Goal: Contribute content

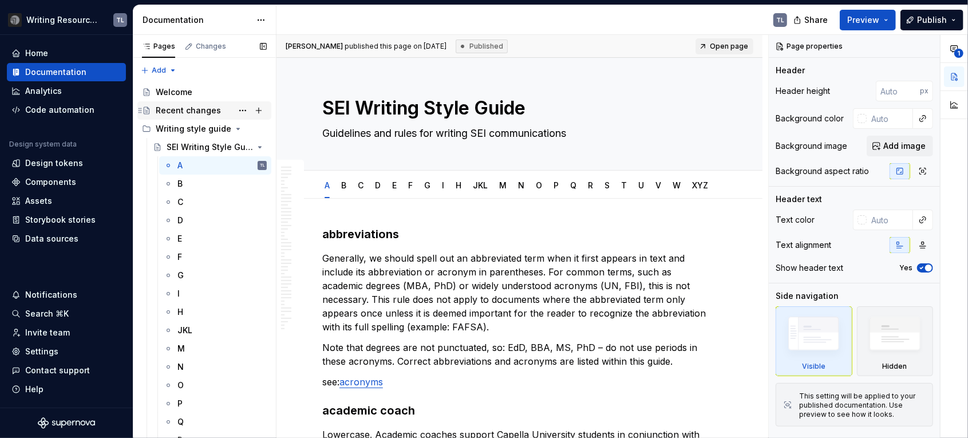
click at [191, 108] on div "Recent changes" at bounding box center [188, 110] width 65 height 11
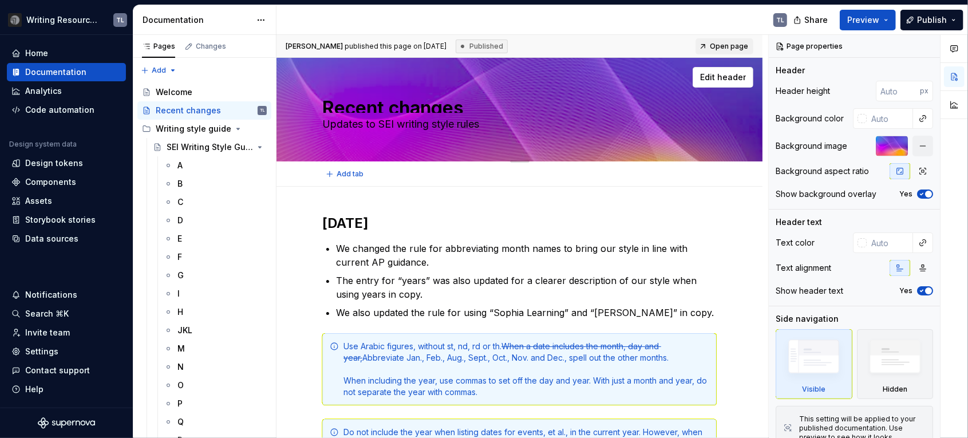
click at [353, 108] on textarea "Recent changes" at bounding box center [517, 103] width 395 height 18
click at [356, 107] on textarea "Recent changes" at bounding box center [517, 103] width 395 height 18
click at [918, 195] on icon "button" at bounding box center [921, 194] width 9 height 7
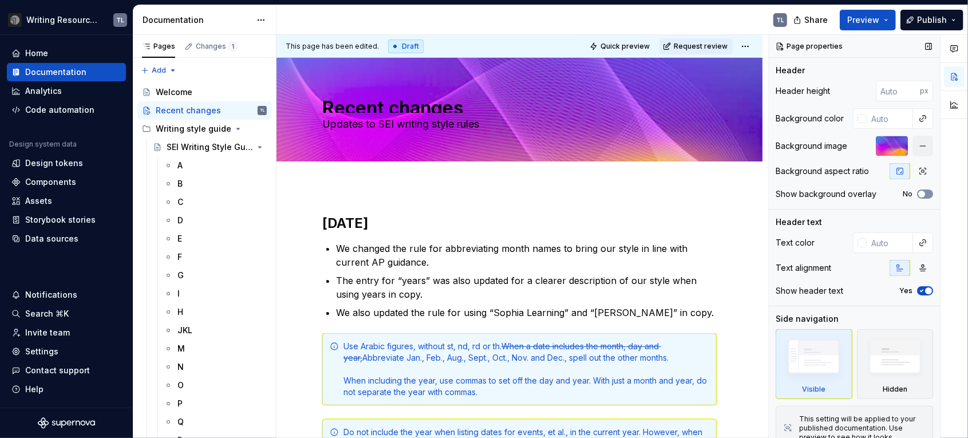
click at [921, 194] on button "No" at bounding box center [925, 194] width 16 height 9
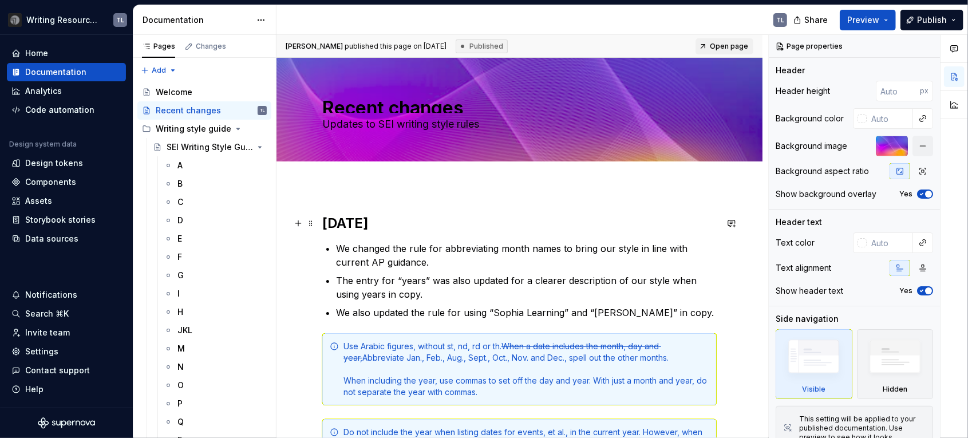
click at [328, 222] on h2 "[DATE]" at bounding box center [519, 223] width 395 height 18
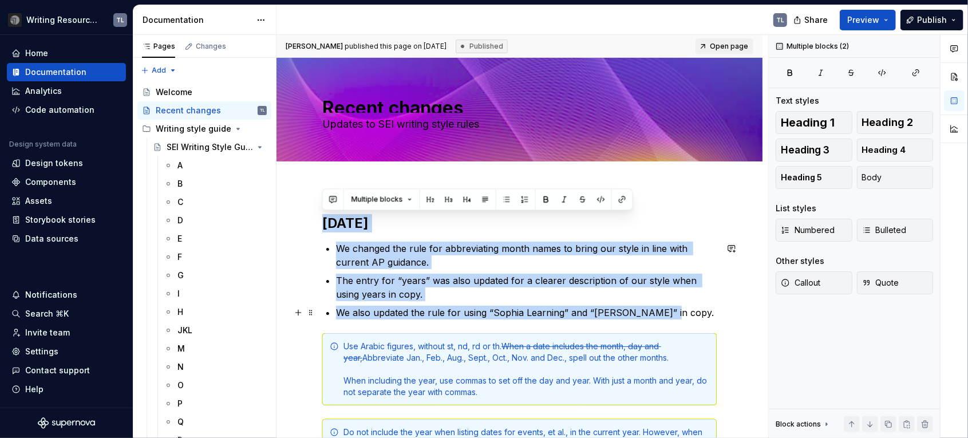
drag, startPoint x: 324, startPoint y: 221, endPoint x: 661, endPoint y: 314, distance: 349.9
click at [661, 314] on div "[DATE] We changed the rule for abbreviating month names to bring our style in l…" at bounding box center [519, 392] width 395 height 356
copy div "[DATE] We changed the rule for abbreviating month names to bring our style in l…"
click at [360, 227] on h2 "[DATE]" at bounding box center [519, 223] width 395 height 18
click at [385, 227] on h2 "[DATE]" at bounding box center [519, 223] width 395 height 18
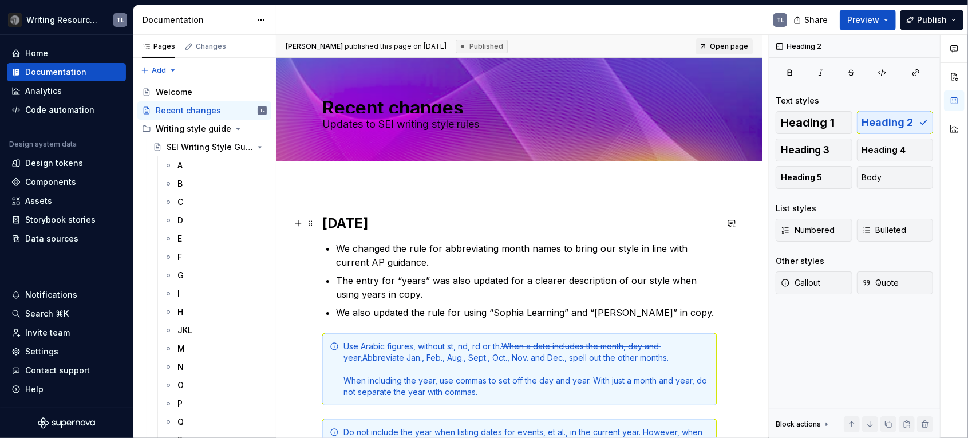
click at [448, 228] on h2 "[DATE]" at bounding box center [519, 223] width 395 height 18
click at [322, 224] on h2 "[DATE]" at bounding box center [519, 223] width 395 height 18
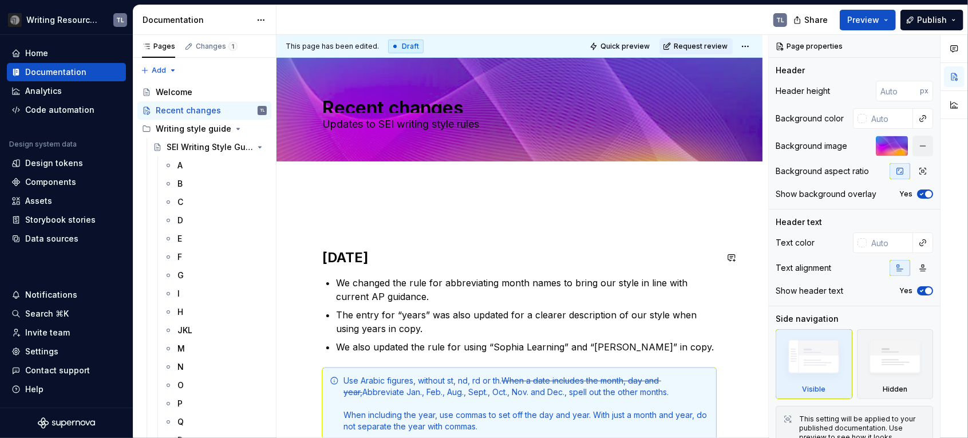
paste textarea "[DATE] We changed the rule for abbreviating month names to bring our style in l…"
type textarea "*"
type textarea "[DATE] We changed the rule for abbreviating month names to bring our style in l…"
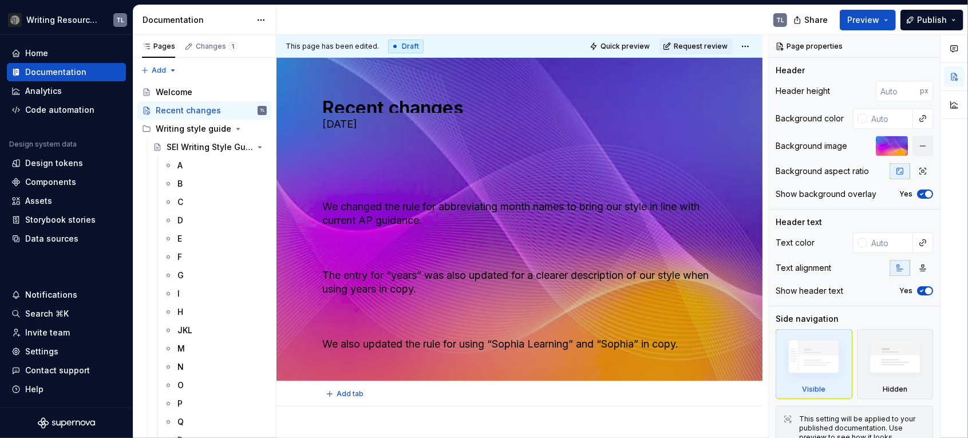
type textarea "*"
type textarea "Updates to SEI writing style rules"
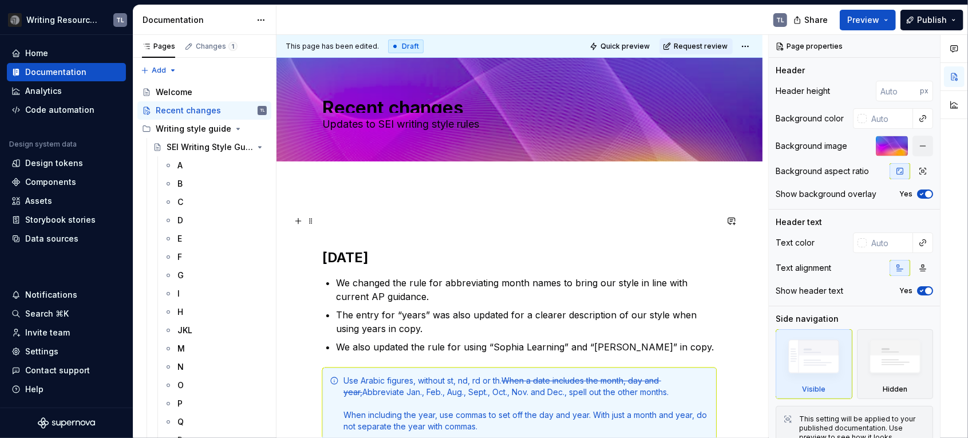
type textarea "*"
click at [405, 223] on p at bounding box center [519, 221] width 395 height 14
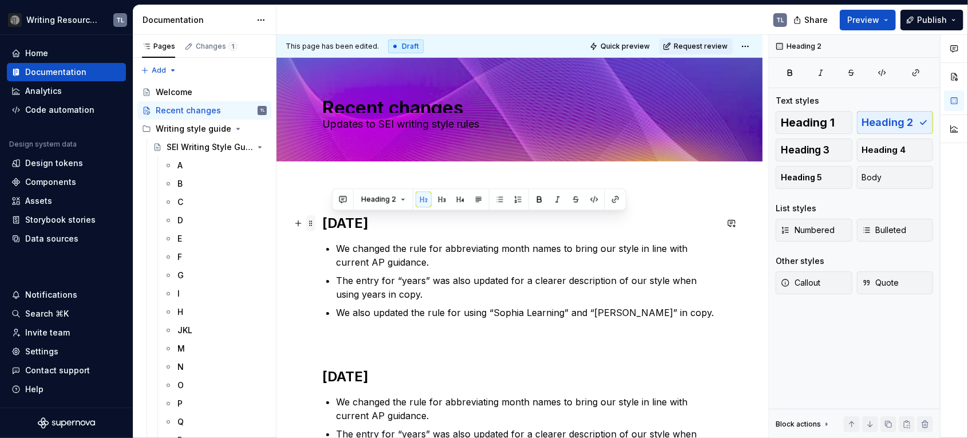
drag, startPoint x: 386, startPoint y: 223, endPoint x: 310, endPoint y: 218, distance: 76.3
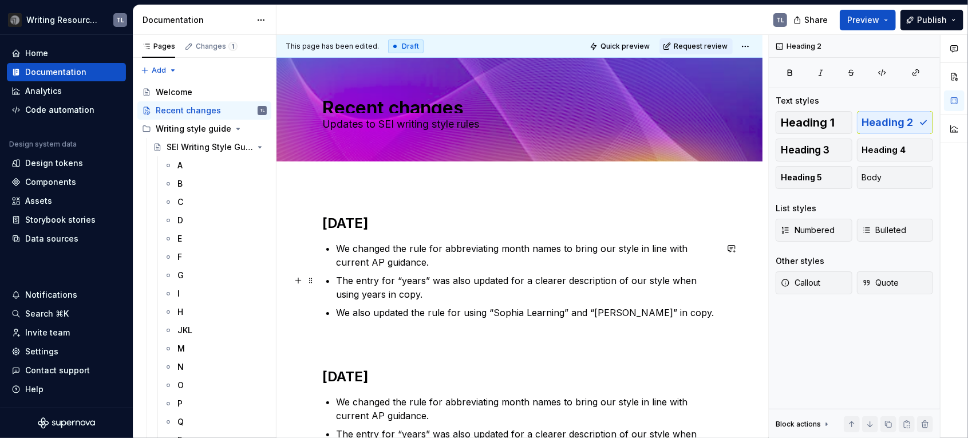
drag, startPoint x: 672, startPoint y: 314, endPoint x: 494, endPoint y: 420, distance: 207.7
click at [452, 282] on ul "We changed the rule for abbreviating month names to bring our style in line wit…" at bounding box center [526, 281] width 381 height 78
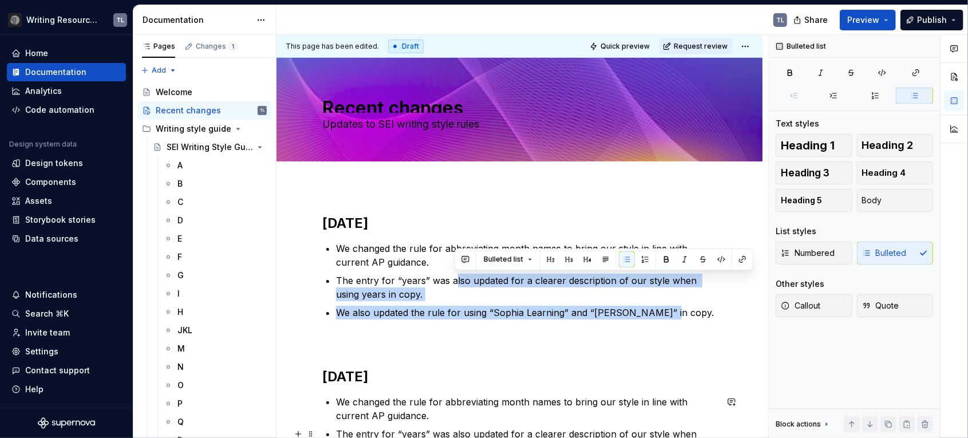
click at [369, 427] on p "The entry for “years” was also updated for a clearer description of our style w…" at bounding box center [526, 440] width 381 height 27
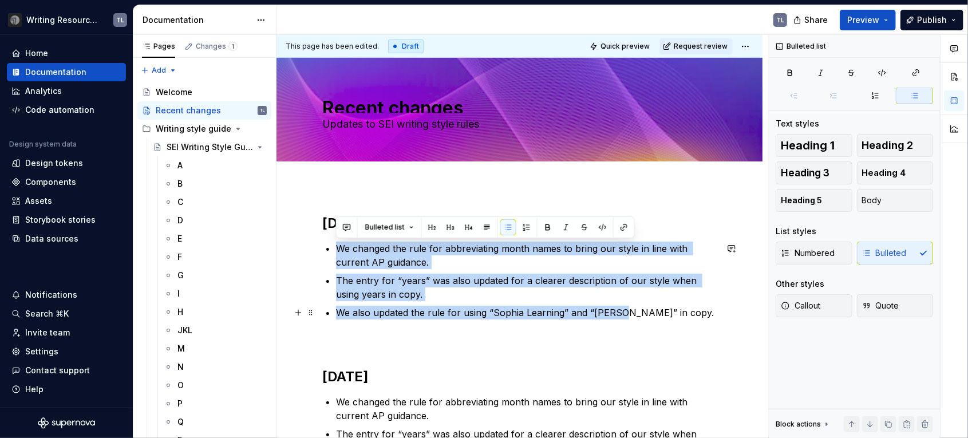
drag, startPoint x: 338, startPoint y: 248, endPoint x: 621, endPoint y: 314, distance: 290.5
click at [621, 314] on ul "We changed the rule for abbreviating month names to bring our style in line wit…" at bounding box center [526, 281] width 381 height 78
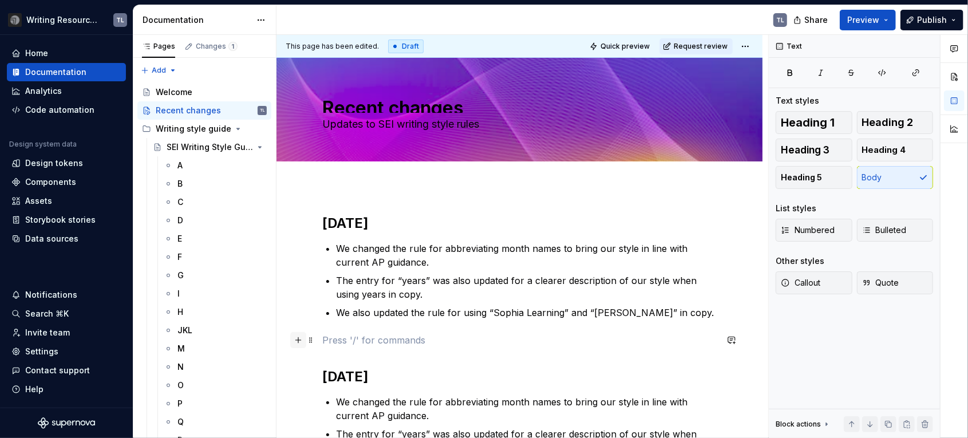
click at [300, 340] on button "button" at bounding box center [298, 340] width 16 height 16
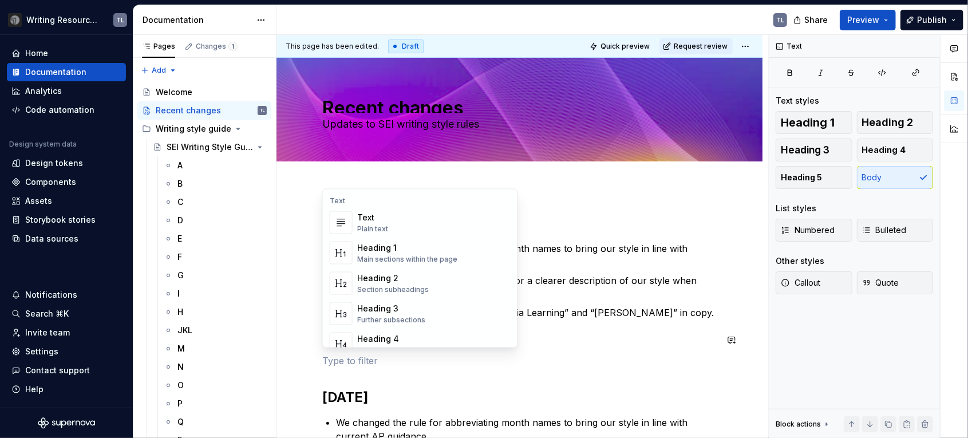
scroll to position [172, 0]
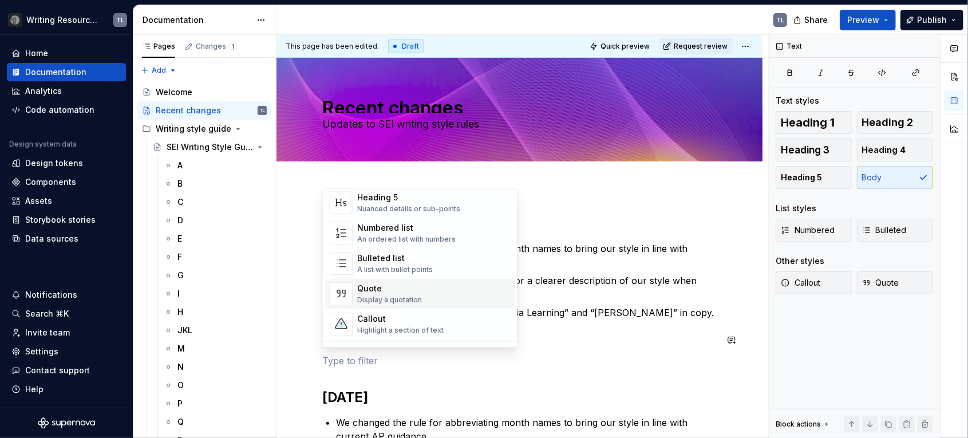
click at [400, 298] on div "Display a quotation" at bounding box center [389, 299] width 65 height 9
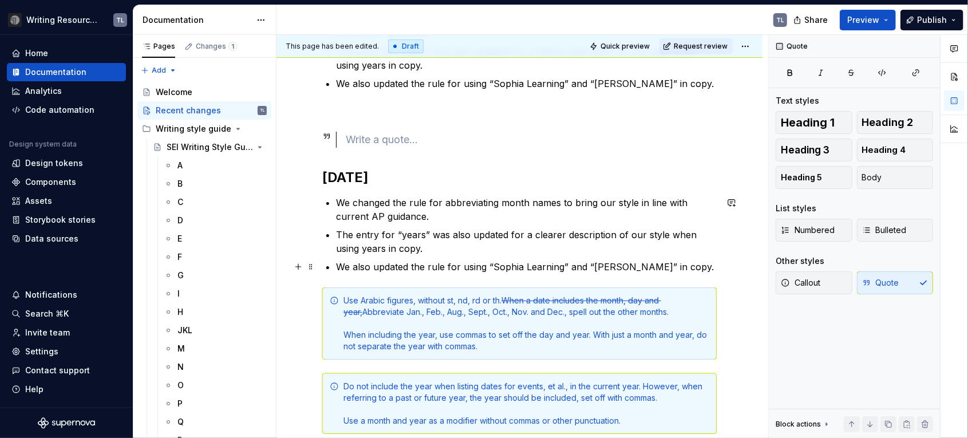
scroll to position [57, 0]
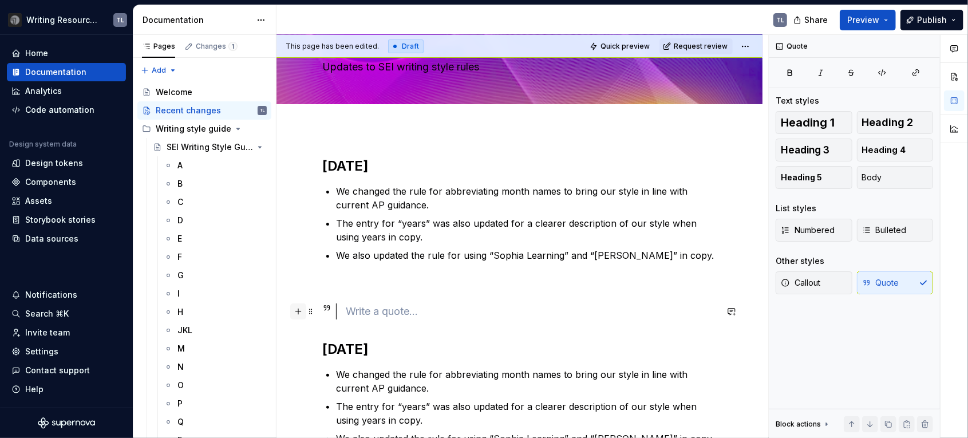
click at [298, 311] on button "button" at bounding box center [298, 311] width 16 height 16
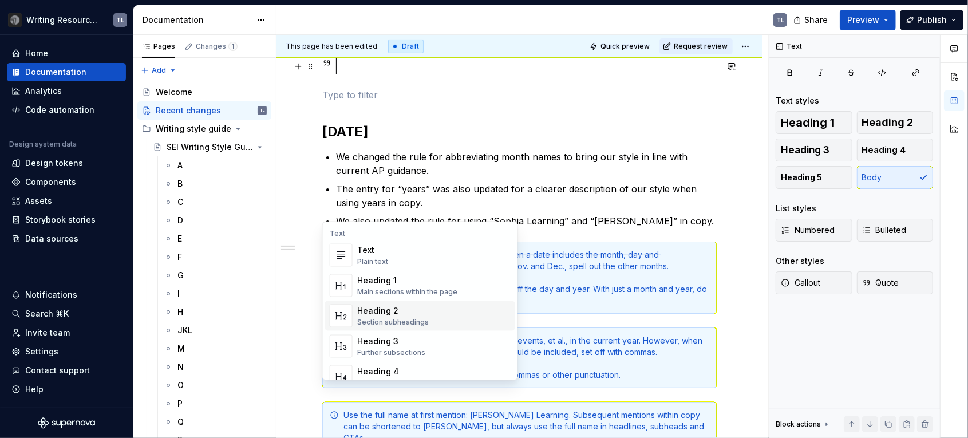
scroll to position [188, 0]
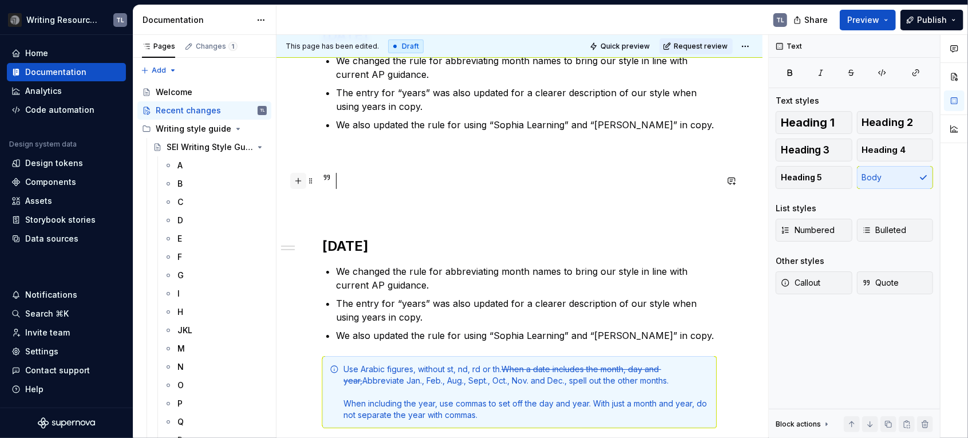
click at [295, 181] on button "button" at bounding box center [298, 181] width 16 height 16
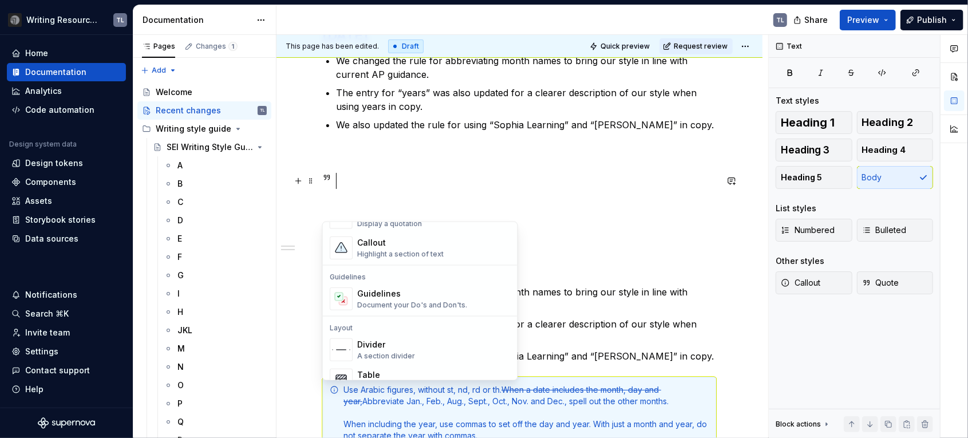
scroll to position [243, 0]
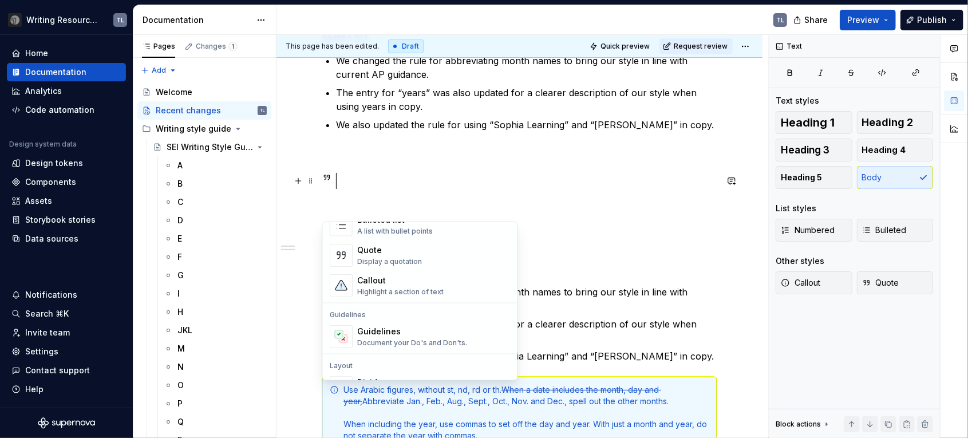
click at [393, 289] on div "Highlight a section of text" at bounding box center [400, 291] width 86 height 9
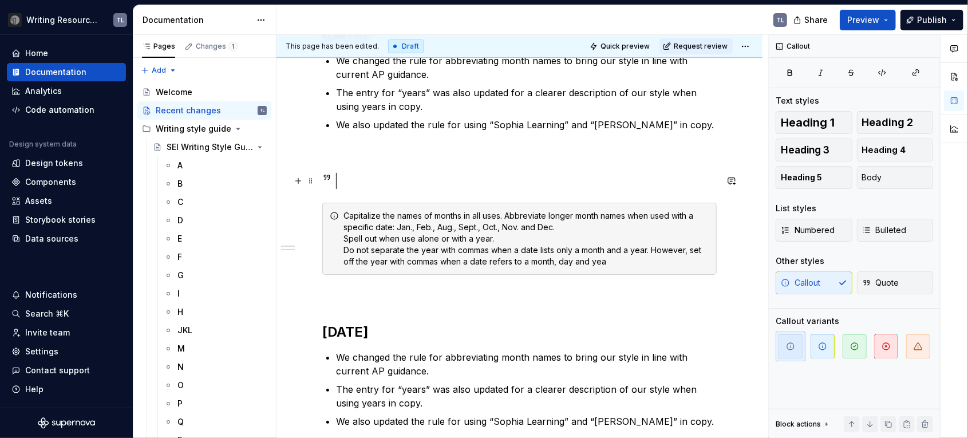
click at [356, 178] on div at bounding box center [531, 181] width 371 height 16
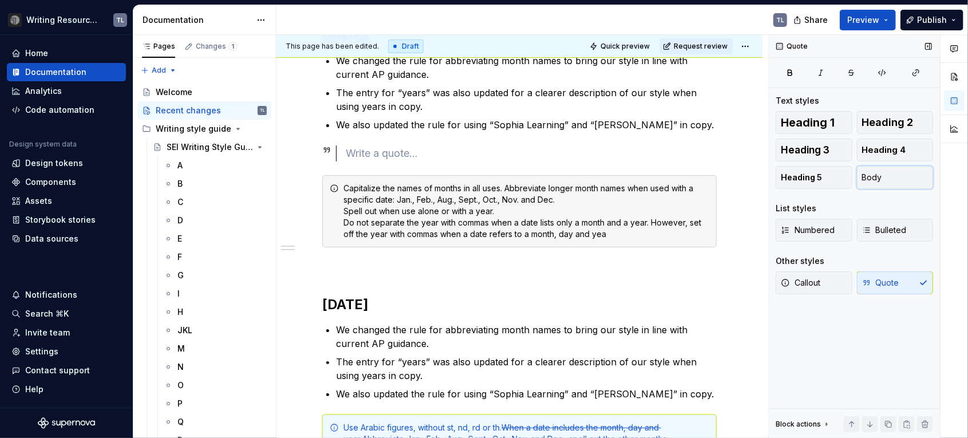
click at [898, 180] on button "Body" at bounding box center [895, 177] width 77 height 23
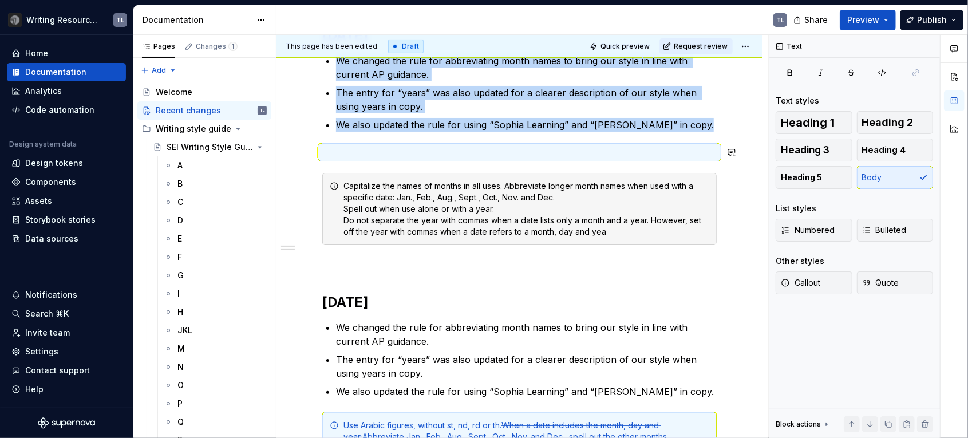
click at [703, 132] on div "[DATE] We changed the rule for abbreviating month names to bring our style in l…" at bounding box center [519, 337] width 395 height 623
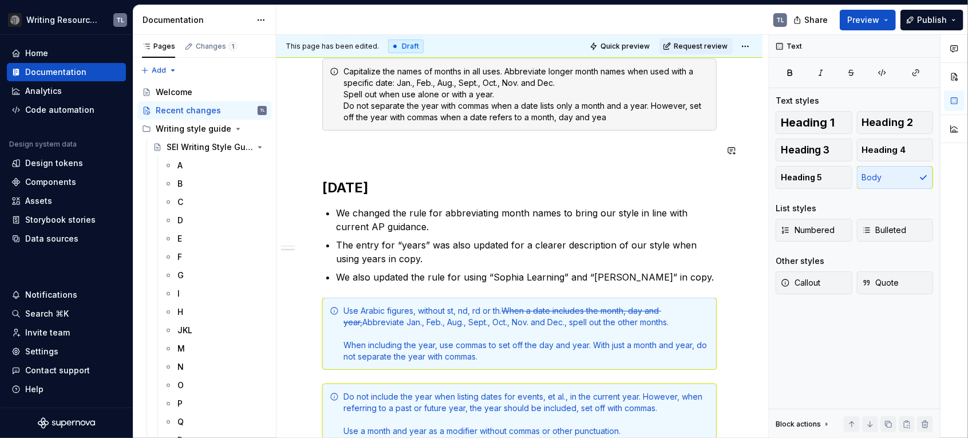
scroll to position [245, 0]
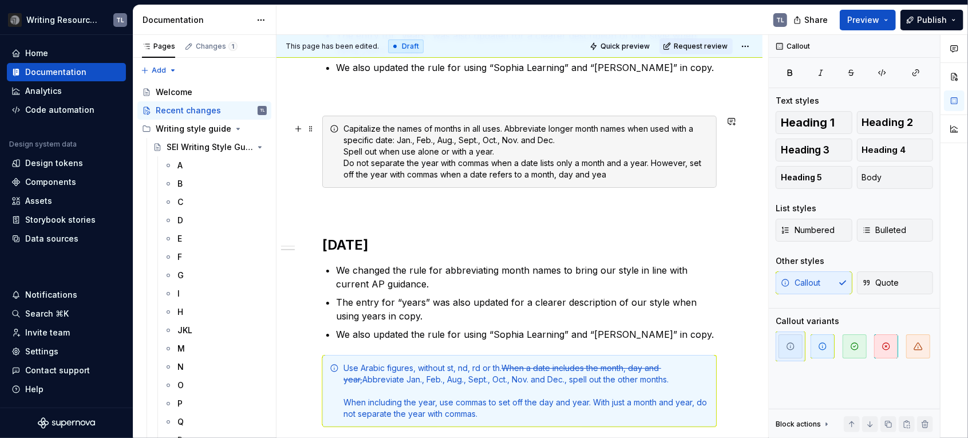
click at [613, 174] on div "Capitalize the names of months in all uses. Abbreviate longer month names when …" at bounding box center [527, 151] width 366 height 57
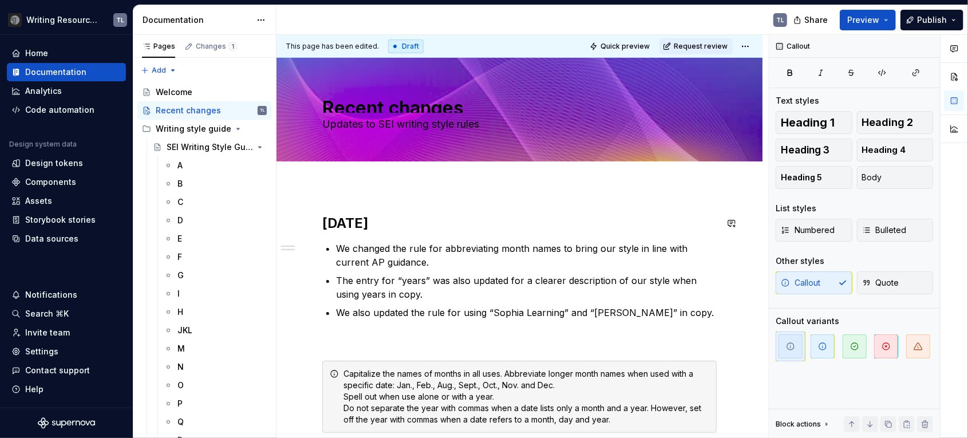
scroll to position [115, 0]
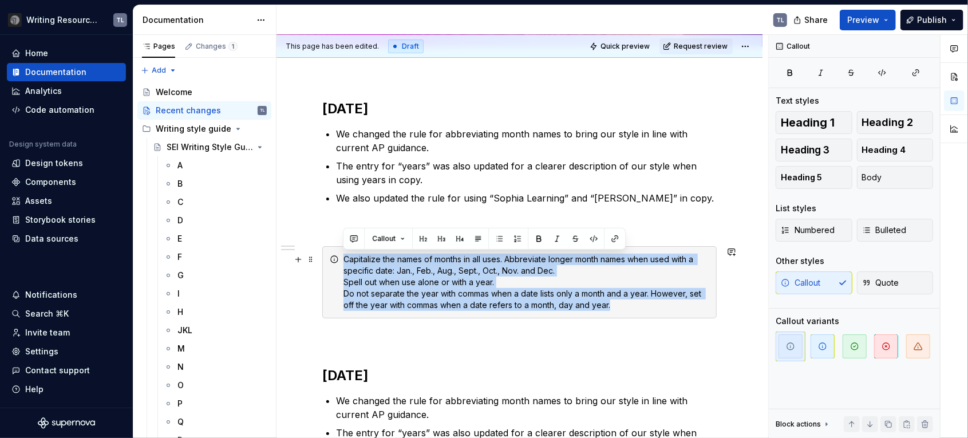
drag, startPoint x: 622, startPoint y: 305, endPoint x: 345, endPoint y: 257, distance: 280.7
click at [345, 259] on div "Capitalize the names of months in all uses. Abbreviate longer month names when …" at bounding box center [527, 282] width 366 height 57
click at [403, 237] on button "Callout" at bounding box center [388, 239] width 43 height 16
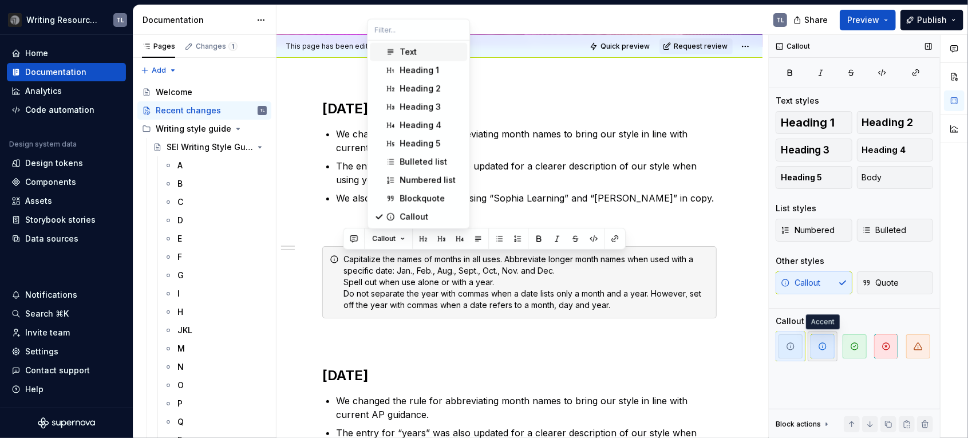
click at [822, 346] on icon "button" at bounding box center [822, 346] width 7 height 7
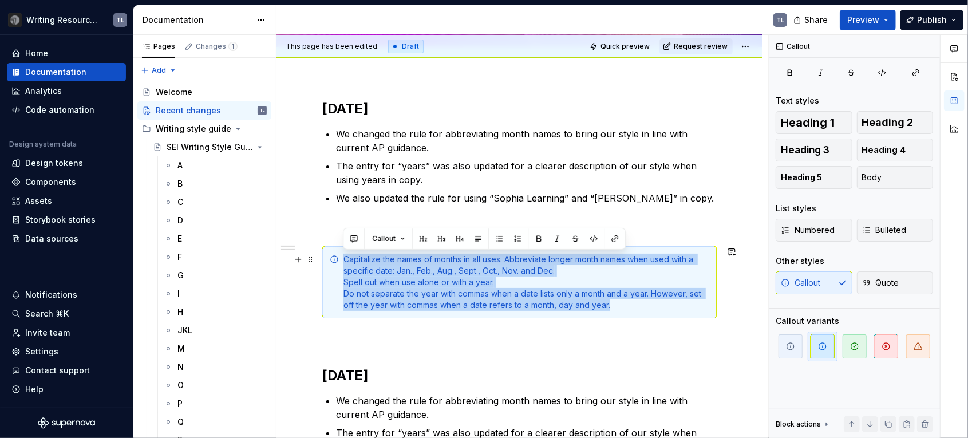
click at [585, 296] on div "Capitalize the names of months in all uses. Abbreviate longer month names when …" at bounding box center [527, 282] width 366 height 57
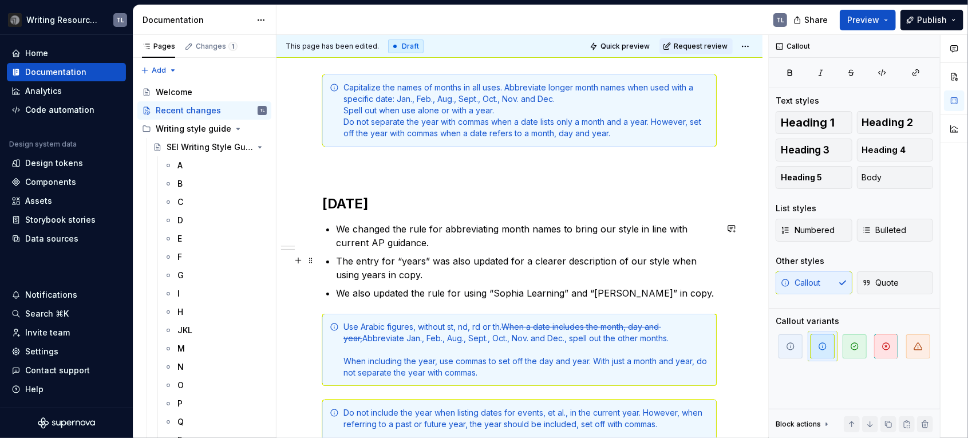
scroll to position [172, 0]
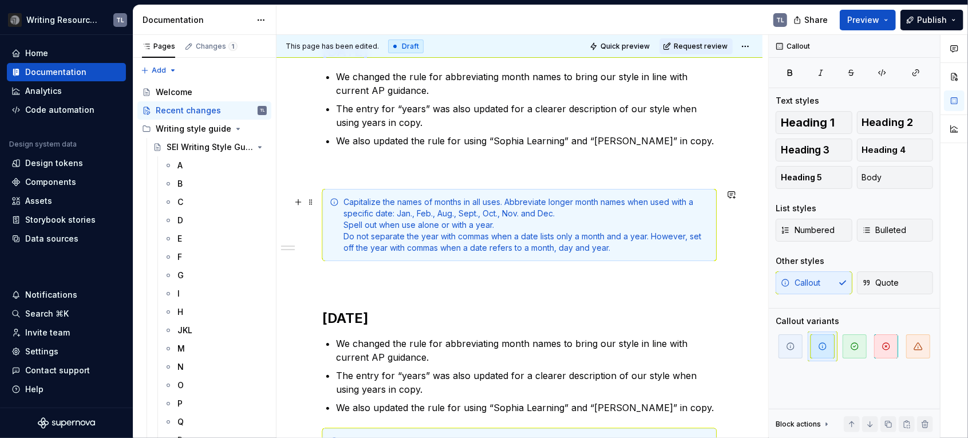
click at [585, 214] on div "Capitalize the names of months in all uses. Abbreviate longer month names when …" at bounding box center [527, 224] width 366 height 57
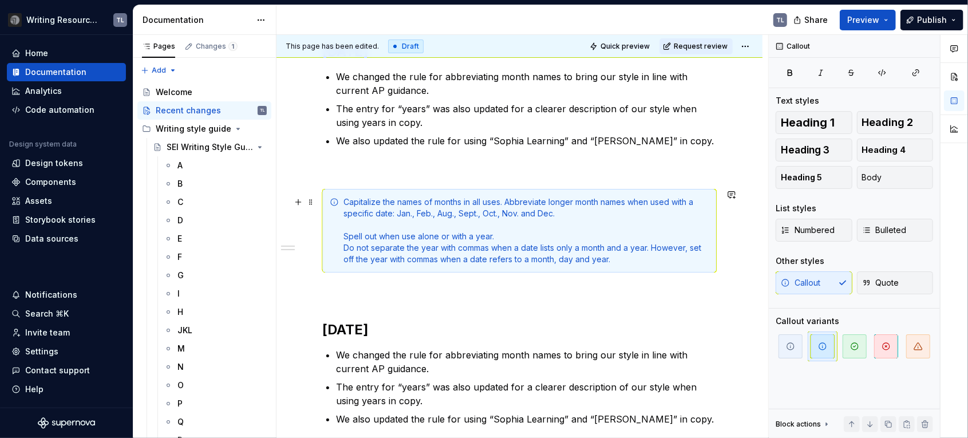
click at [512, 223] on div "Capitalize the names of months in all uses. Abbreviate longer month names when …" at bounding box center [527, 230] width 366 height 69
click at [512, 234] on div "Capitalize the names of months in all uses. Abbreviate longer month names when …" at bounding box center [527, 230] width 366 height 69
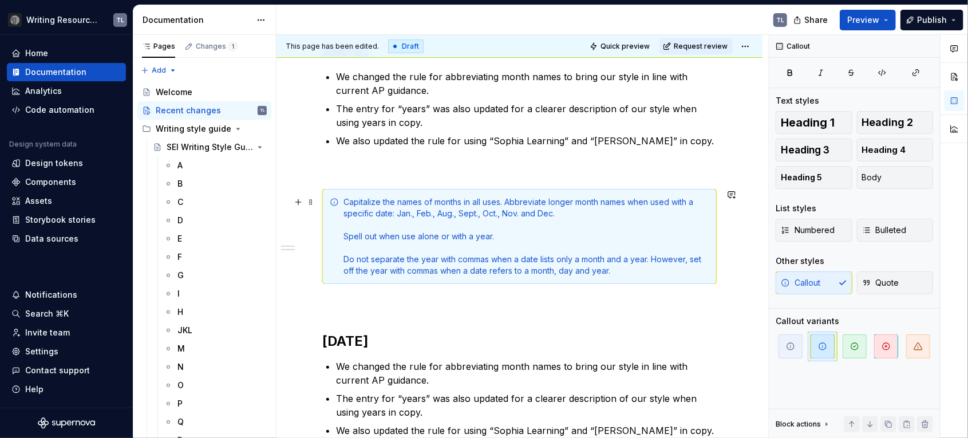
scroll to position [57, 0]
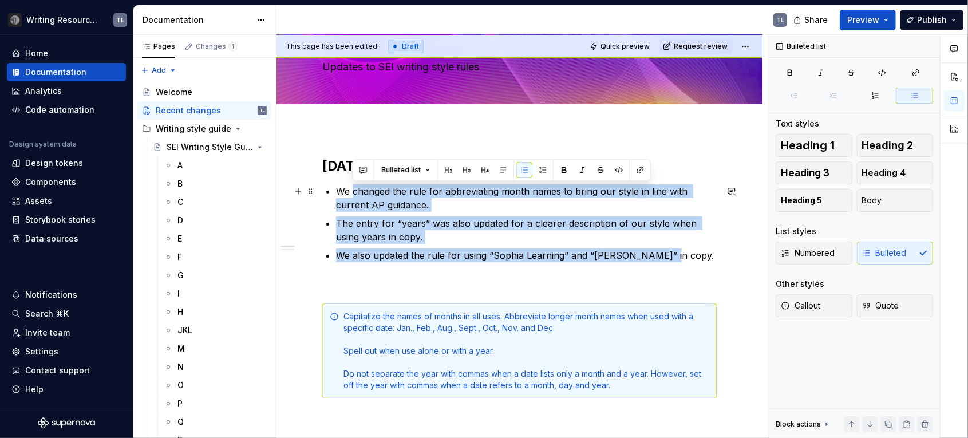
drag, startPoint x: 399, startPoint y: 226, endPoint x: 353, endPoint y: 193, distance: 55.8
click at [353, 193] on ul "We changed the rule for abbreviating month names to bring our style in line wit…" at bounding box center [526, 223] width 381 height 78
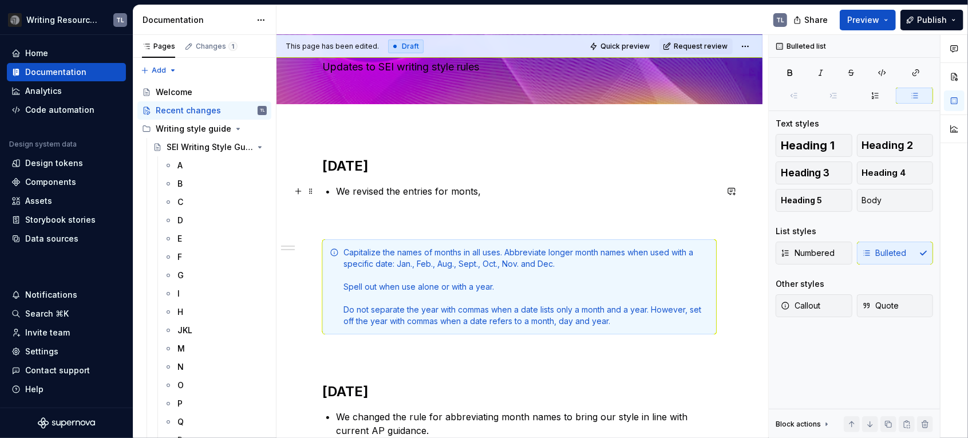
click at [475, 193] on p "We revised the entries for monts," at bounding box center [526, 191] width 381 height 14
click at [359, 194] on p "We revised the entries for months," at bounding box center [526, 191] width 381 height 14
click at [538, 188] on p "We further updated the entries for months," at bounding box center [526, 191] width 381 height 14
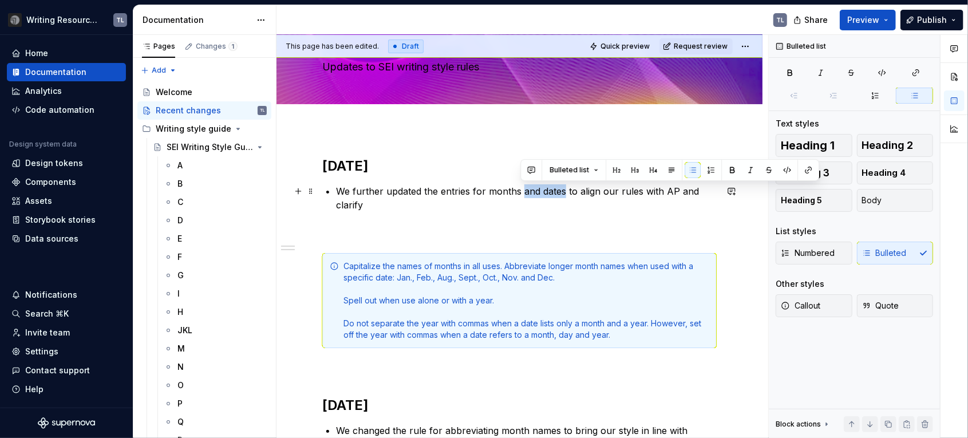
drag, startPoint x: 564, startPoint y: 190, endPoint x: 526, endPoint y: 186, distance: 37.9
click at [522, 188] on p "We further updated the entries for months and dates to align our rules with AP …" at bounding box center [526, 197] width 381 height 27
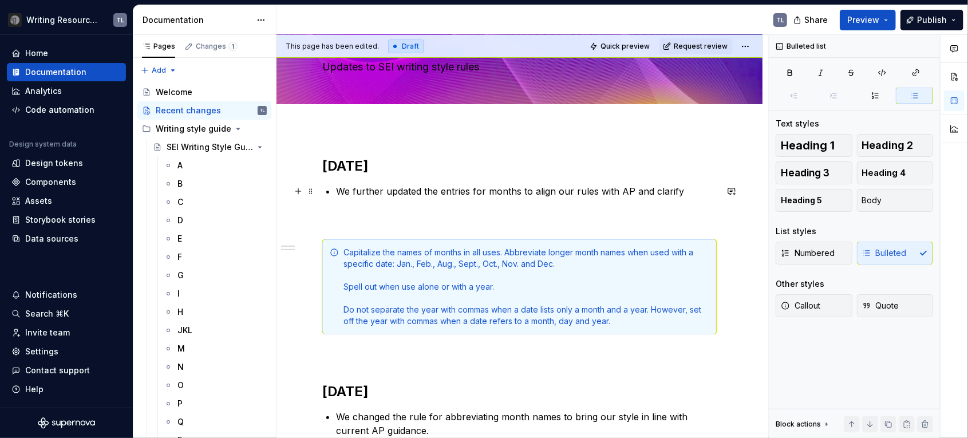
click at [555, 191] on p "We further updated the entries for months to align our rules with AP and clarify" at bounding box center [526, 191] width 381 height 14
click at [682, 191] on p "We further updated the entries for months to align our rules with AP and clarify" at bounding box center [526, 191] width 381 height 14
click at [534, 191] on p "We further updated the entries for months to align our rules with AP and clarify" at bounding box center [526, 191] width 381 height 14
click at [534, 190] on p "We further updated the entries for months to align our rules with AP and clarify" at bounding box center [526, 191] width 381 height 14
click at [603, 191] on p "We further updated the entries for months to clarify our rules with AP and clar…" at bounding box center [526, 191] width 381 height 14
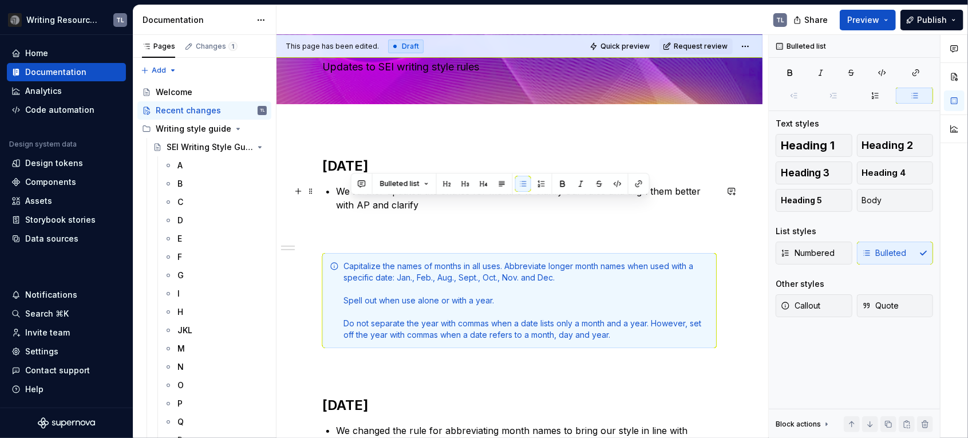
drag, startPoint x: 418, startPoint y: 202, endPoint x: 353, endPoint y: 204, distance: 65.3
click at [351, 206] on p "We further updated the entries for months to clarify our rules and align them b…" at bounding box center [526, 197] width 381 height 27
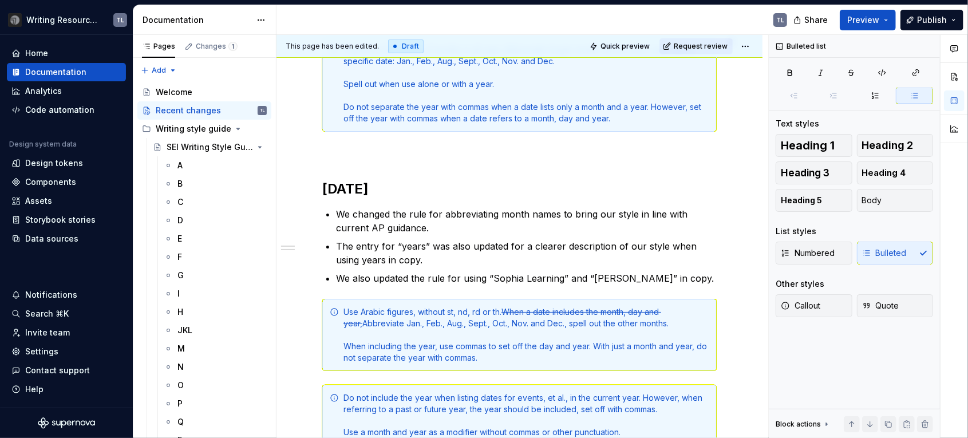
scroll to position [102, 0]
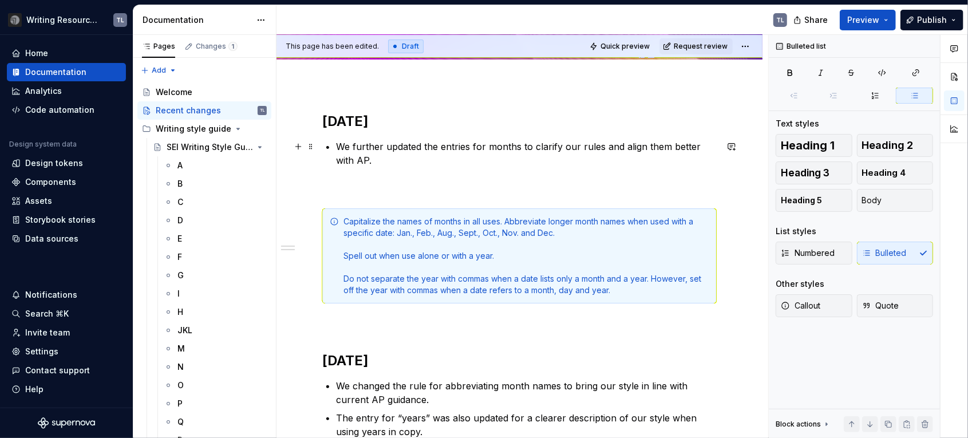
click at [405, 136] on div "[DATE] We further updated the entries for months to clarify our rules and align…" at bounding box center [519, 409] width 395 height 595
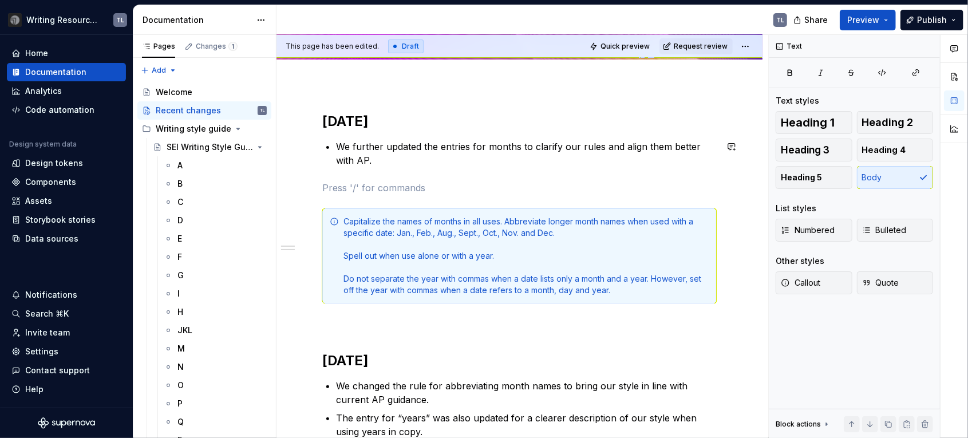
click at [382, 171] on div "[DATE] We further updated the entries for months to clarify our rules and align…" at bounding box center [519, 409] width 395 height 595
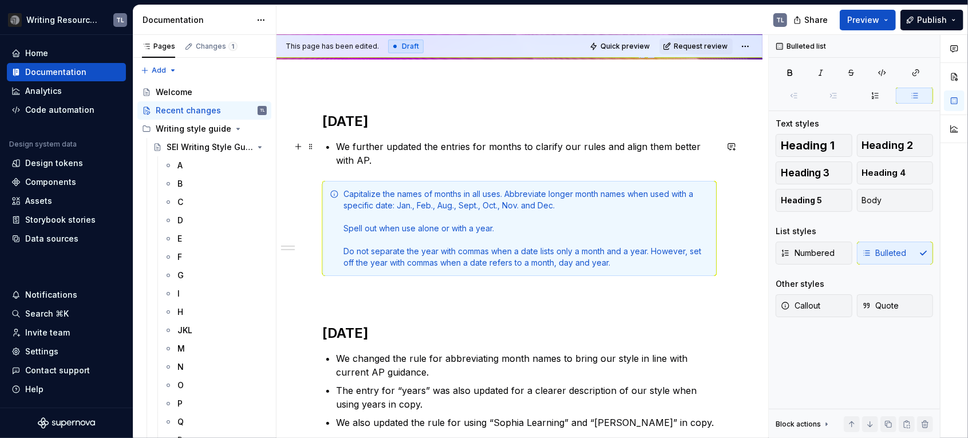
click at [399, 145] on p "We further updated the entries for months to clarify our rules and align them b…" at bounding box center [526, 153] width 381 height 27
click at [879, 196] on span "Body" at bounding box center [872, 200] width 20 height 11
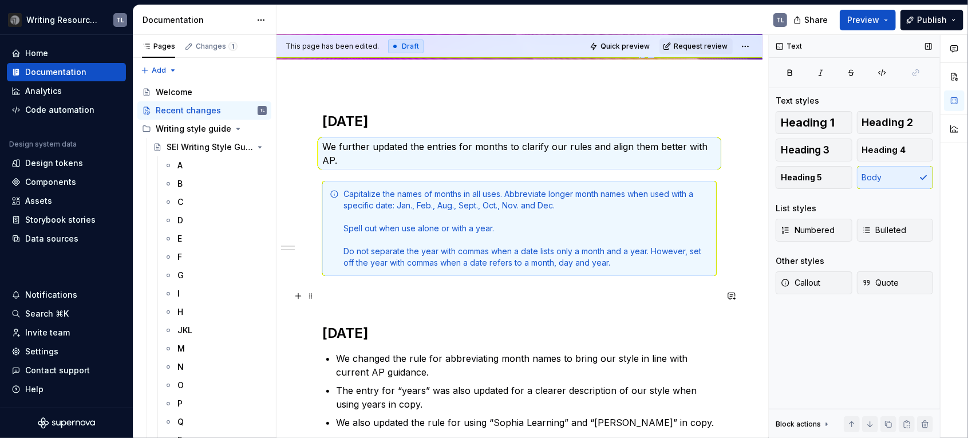
click at [373, 299] on p at bounding box center [519, 297] width 395 height 14
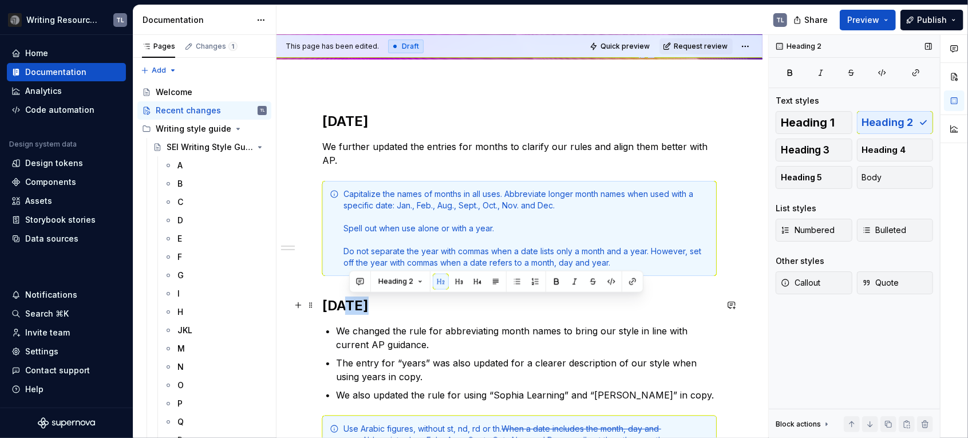
drag, startPoint x: 369, startPoint y: 309, endPoint x: 354, endPoint y: 306, distance: 15.1
click at [348, 309] on h2 "[DATE]" at bounding box center [519, 306] width 395 height 18
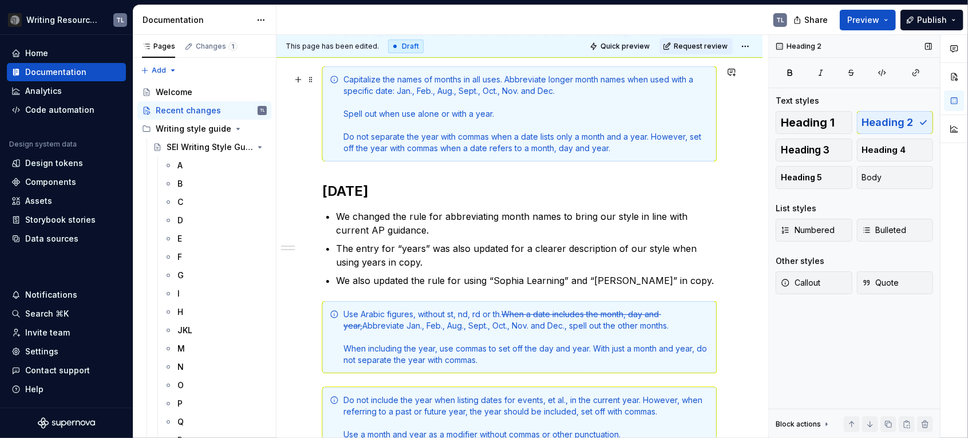
scroll to position [0, 0]
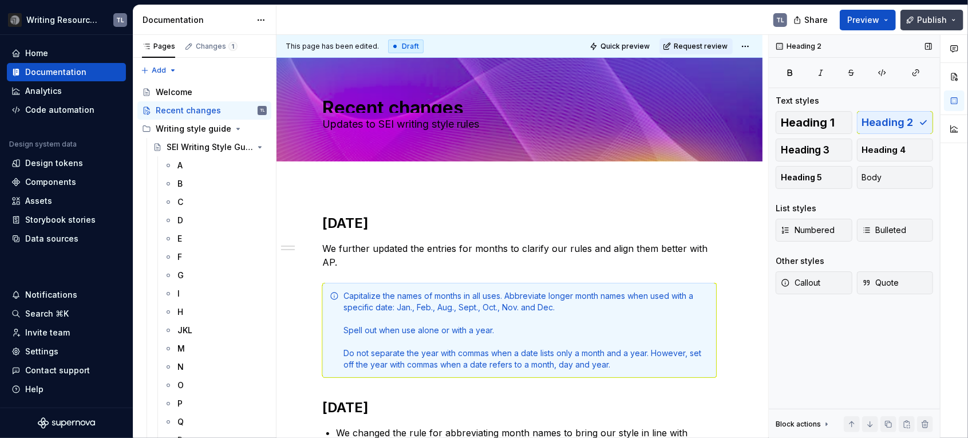
click at [953, 19] on button "Publish" at bounding box center [932, 20] width 63 height 21
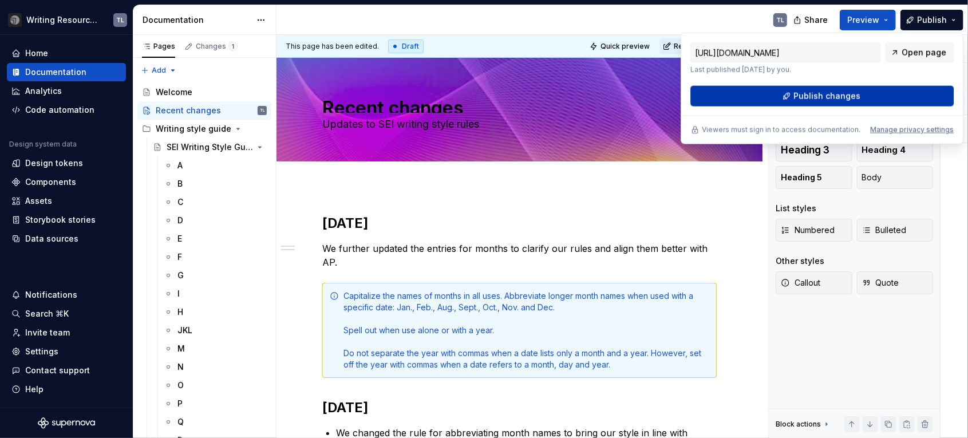
click at [825, 104] on button "Publish changes" at bounding box center [822, 96] width 263 height 21
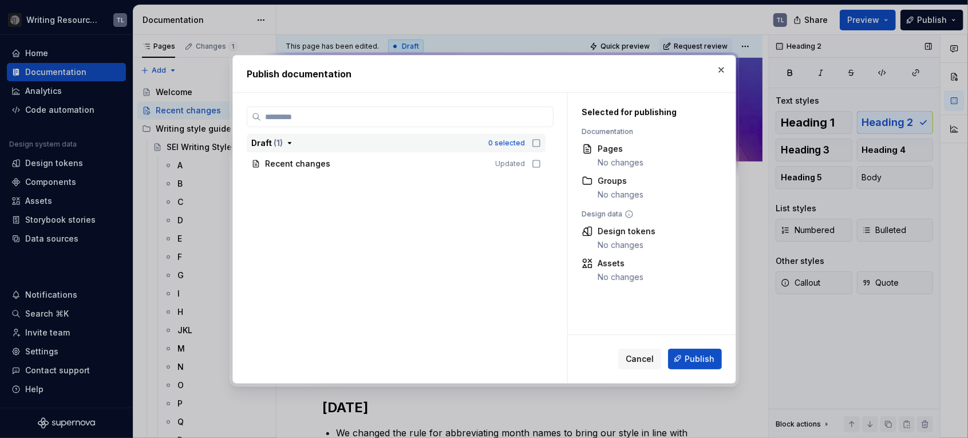
click at [539, 137] on div "0 selected" at bounding box center [514, 142] width 53 height 11
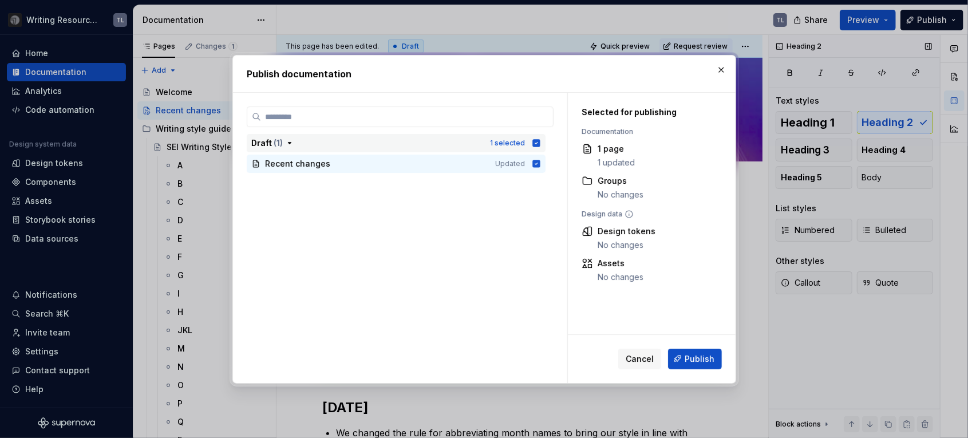
click at [538, 145] on icon "button" at bounding box center [535, 142] width 7 height 7
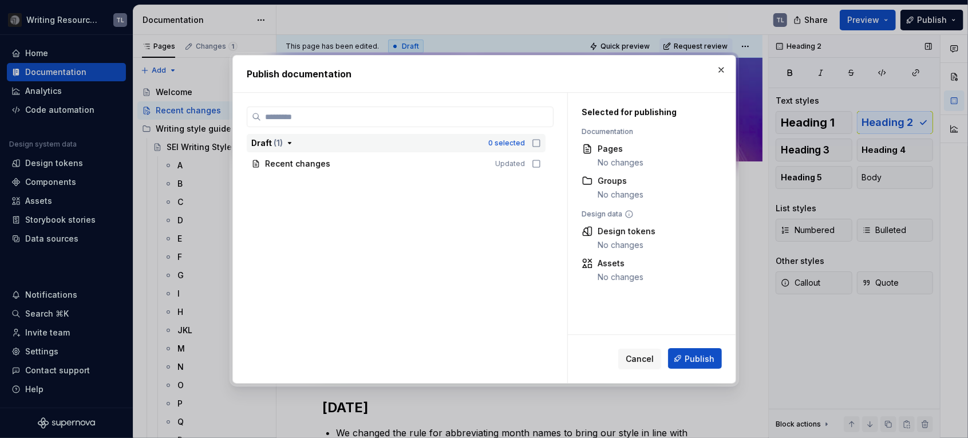
click at [688, 352] on button "Publish" at bounding box center [695, 358] width 54 height 21
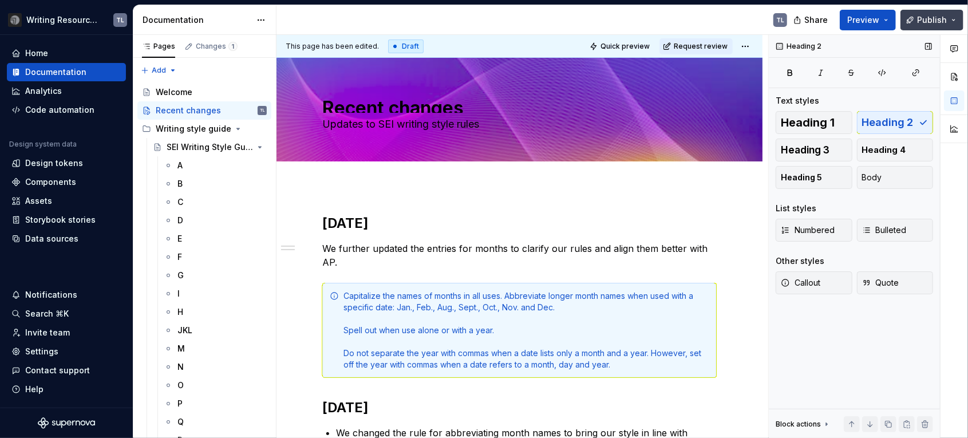
click at [931, 19] on span "Publish" at bounding box center [932, 19] width 30 height 11
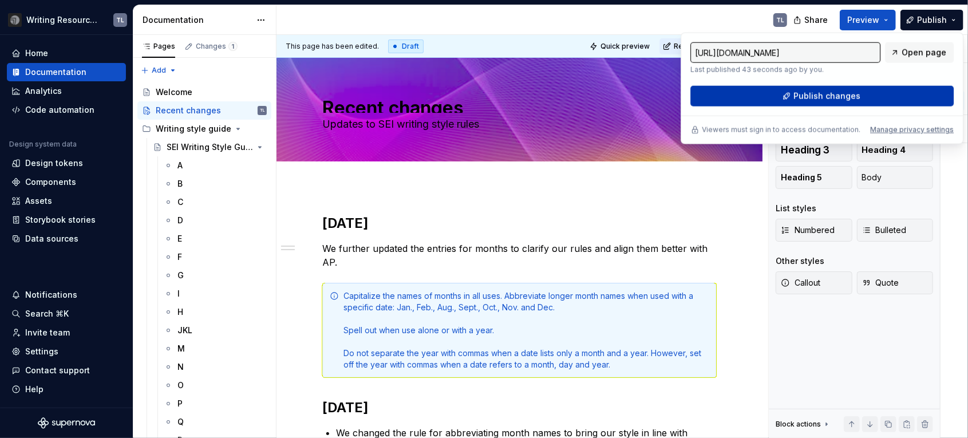
click at [846, 92] on span "Publish changes" at bounding box center [827, 95] width 67 height 11
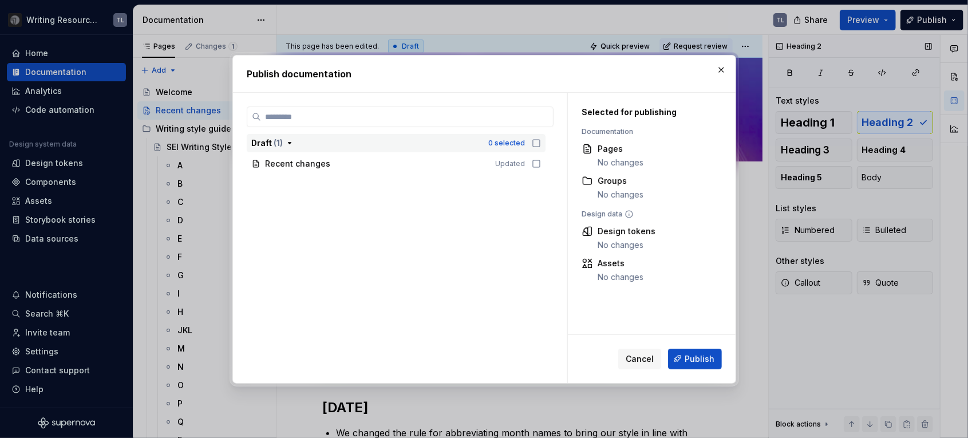
click at [541, 143] on button "Draft ( 1 ) 0 selected" at bounding box center [396, 143] width 299 height 18
click at [539, 144] on icon "button" at bounding box center [536, 143] width 9 height 9
click at [291, 145] on icon "button" at bounding box center [289, 143] width 9 height 9
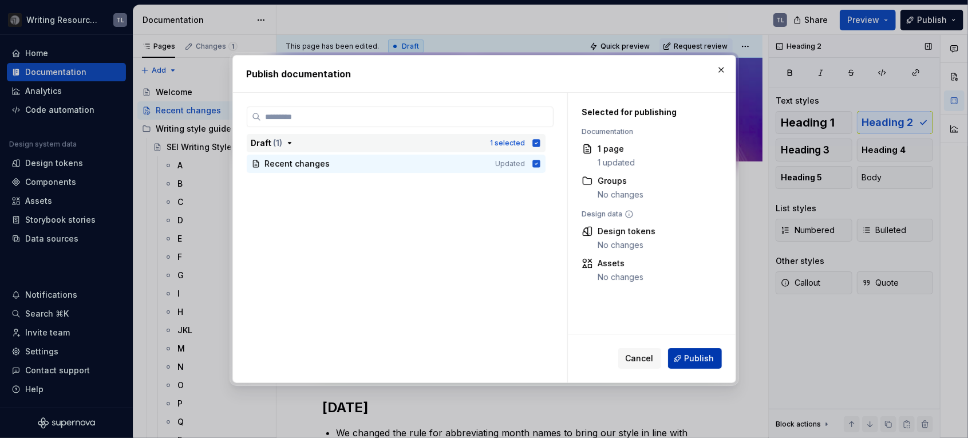
click at [684, 364] on button "Publish" at bounding box center [695, 358] width 54 height 21
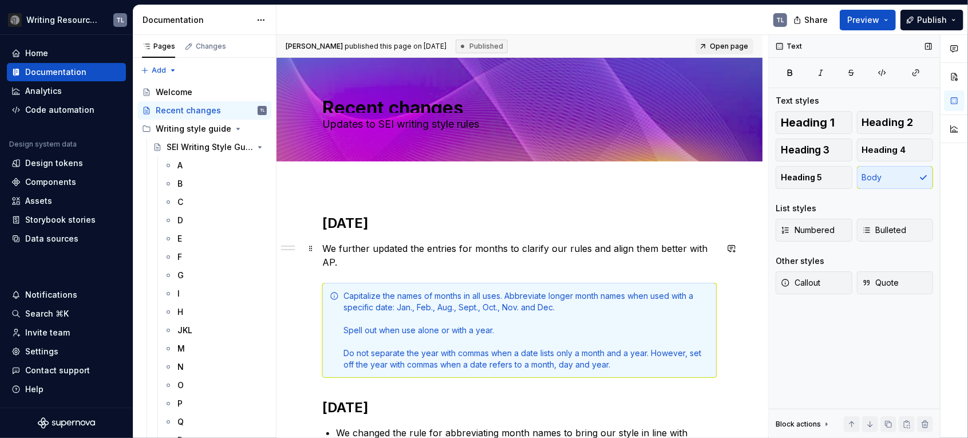
click at [420, 248] on p "We further updated the entries for months to clarify our rules and align them b…" at bounding box center [519, 255] width 395 height 27
click at [504, 248] on p "We further updated the entries for months to clarify our rules and align them b…" at bounding box center [519, 255] width 395 height 27
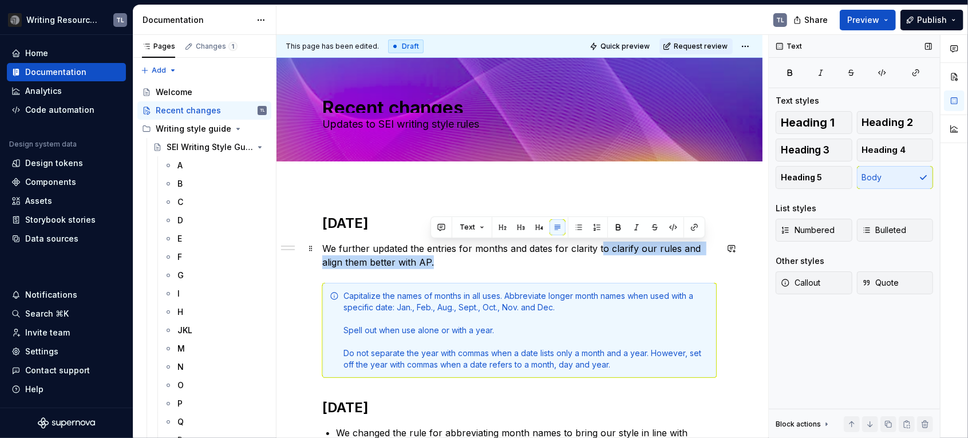
drag, startPoint x: 600, startPoint y: 246, endPoint x: 460, endPoint y: 255, distance: 140.6
click at [433, 261] on p "We further updated the entries for months and dates for clarity to clarify our …" at bounding box center [519, 255] width 395 height 27
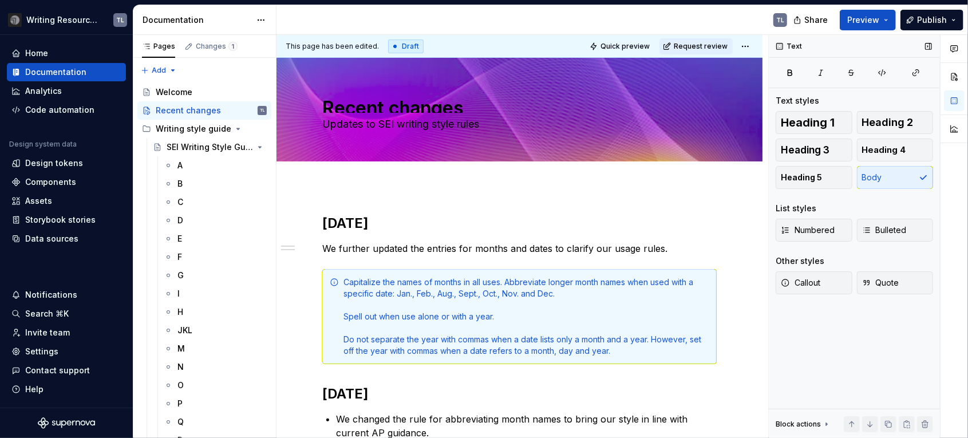
click at [931, 19] on span "Publish" at bounding box center [932, 19] width 30 height 11
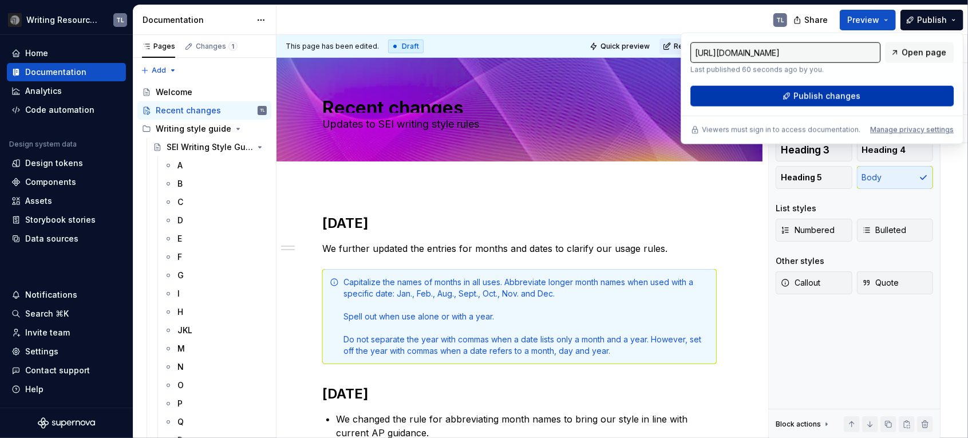
click at [887, 86] on button "Publish changes" at bounding box center [822, 96] width 263 height 21
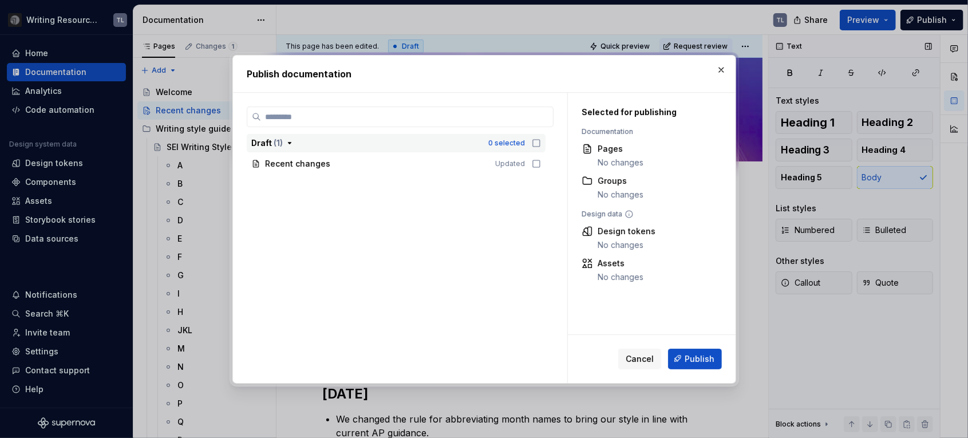
click at [534, 144] on icon "button" at bounding box center [536, 143] width 9 height 9
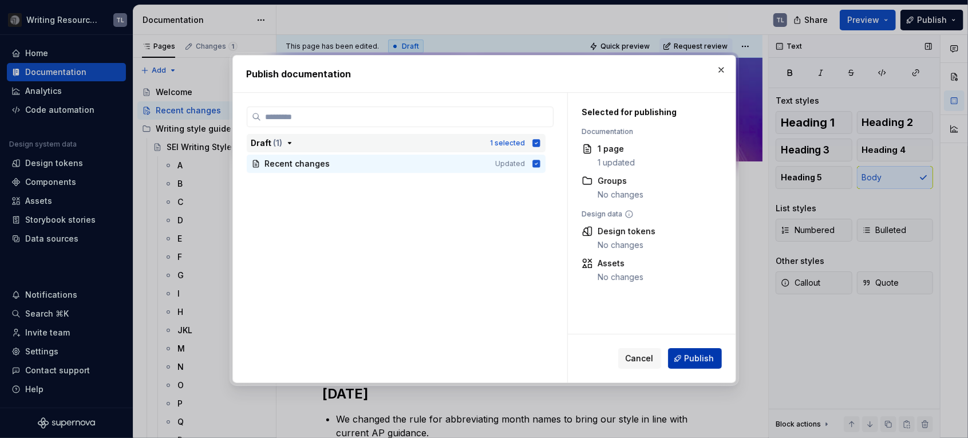
click at [696, 361] on span "Publish" at bounding box center [700, 358] width 30 height 11
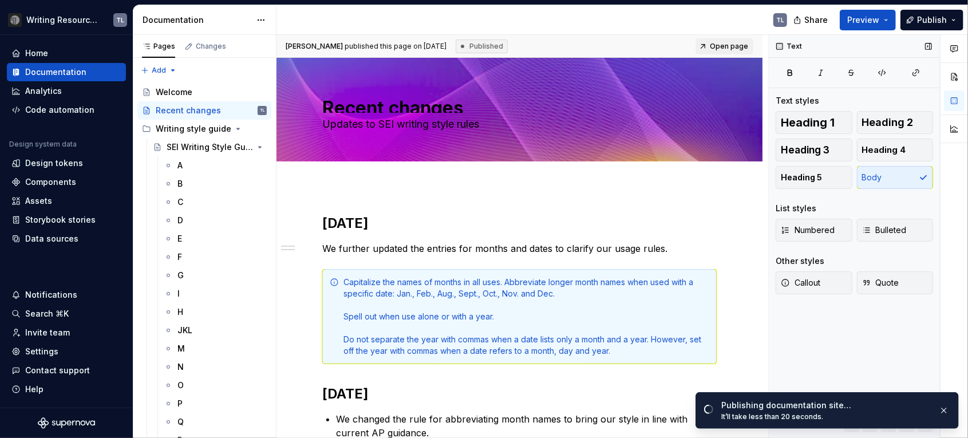
type textarea "*"
